Goal: Task Accomplishment & Management: Use online tool/utility

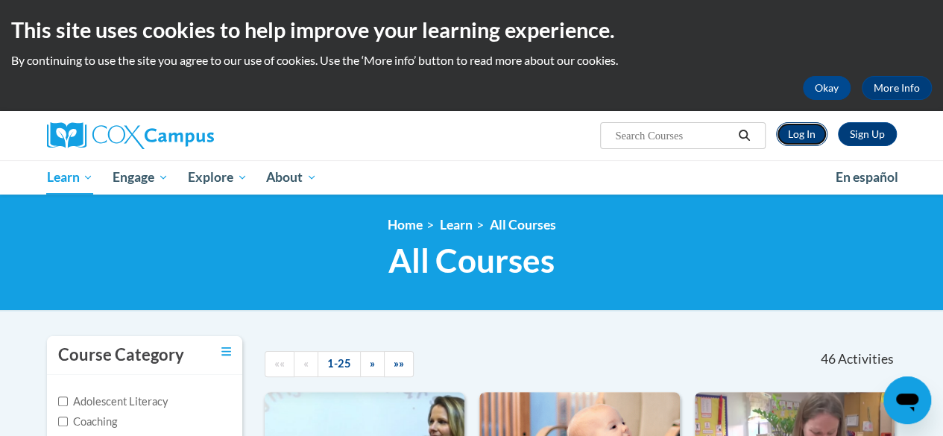
click at [799, 130] on link "Log In" at bounding box center [801, 134] width 51 height 24
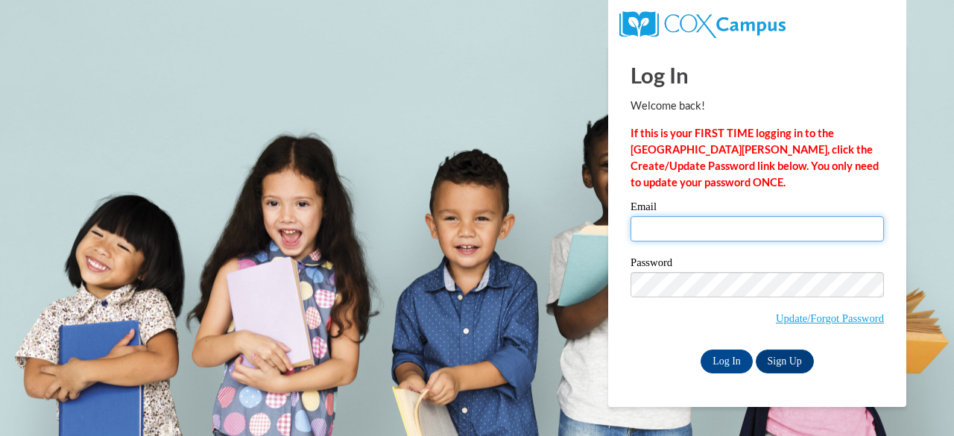
click at [752, 228] on input "Email" at bounding box center [757, 228] width 253 height 25
type input "Jaqueline.Askew@clevelandmetroschools.org"
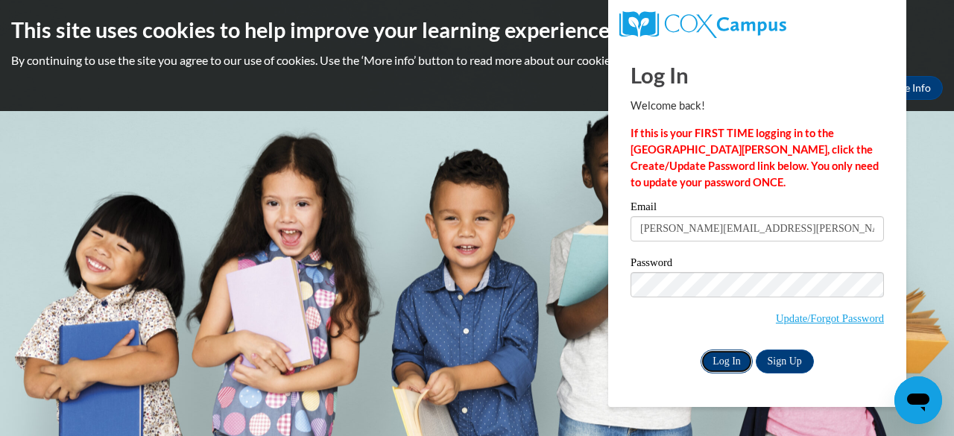
click at [730, 350] on input "Log In" at bounding box center [727, 362] width 52 height 24
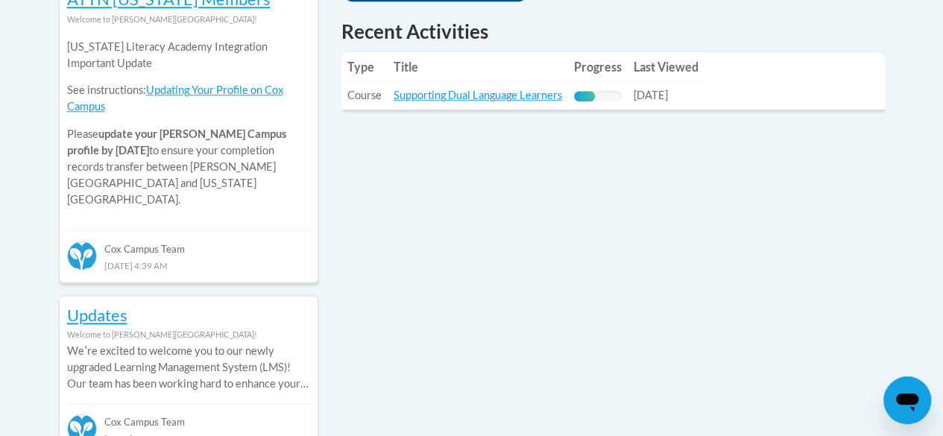
scroll to position [486, 0]
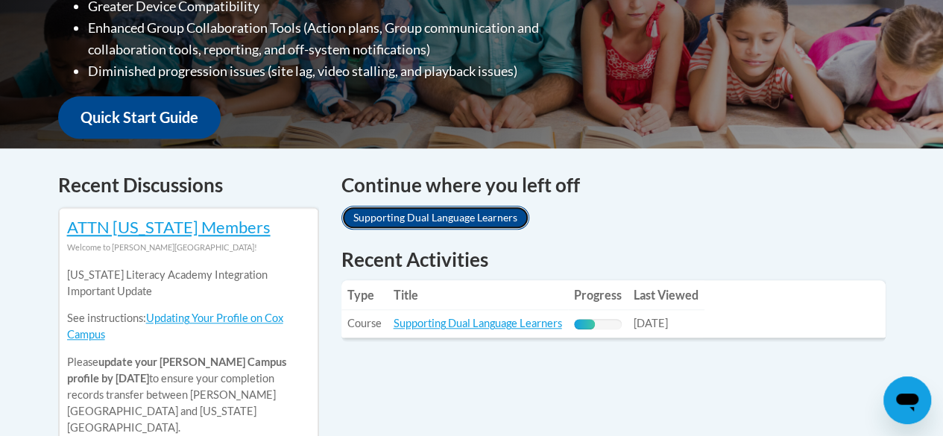
click at [441, 208] on link "Supporting Dual Language Learners" at bounding box center [435, 218] width 188 height 24
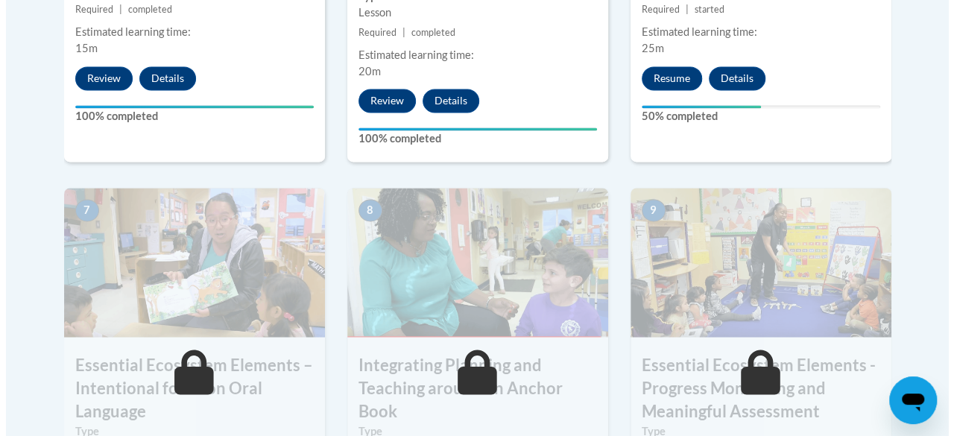
scroll to position [1185, 0]
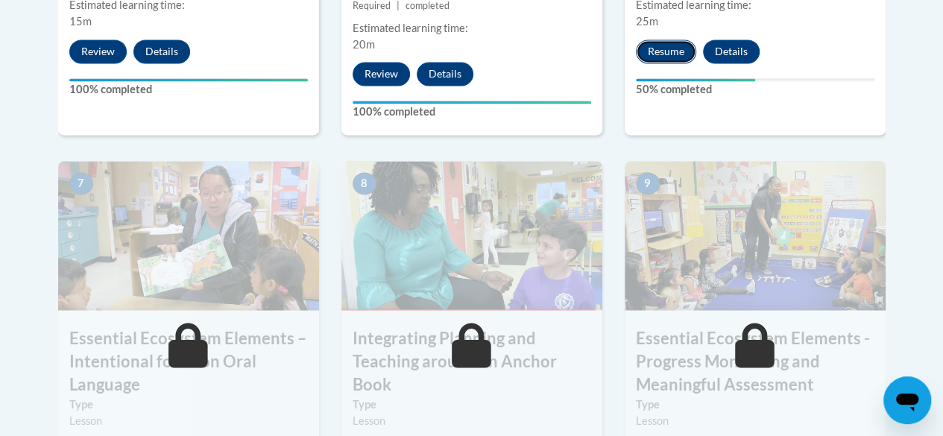
click at [676, 42] on button "Resume" at bounding box center [666, 52] width 60 height 24
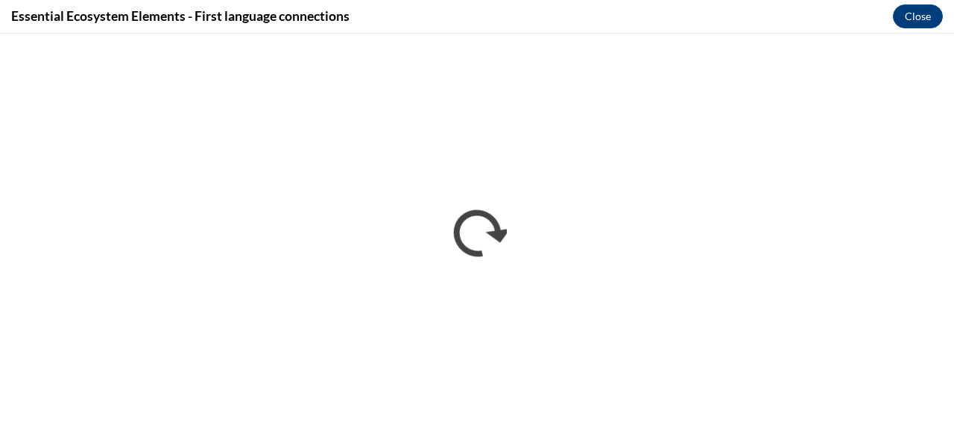
scroll to position [0, 0]
